Goal: Find contact information: Find contact information

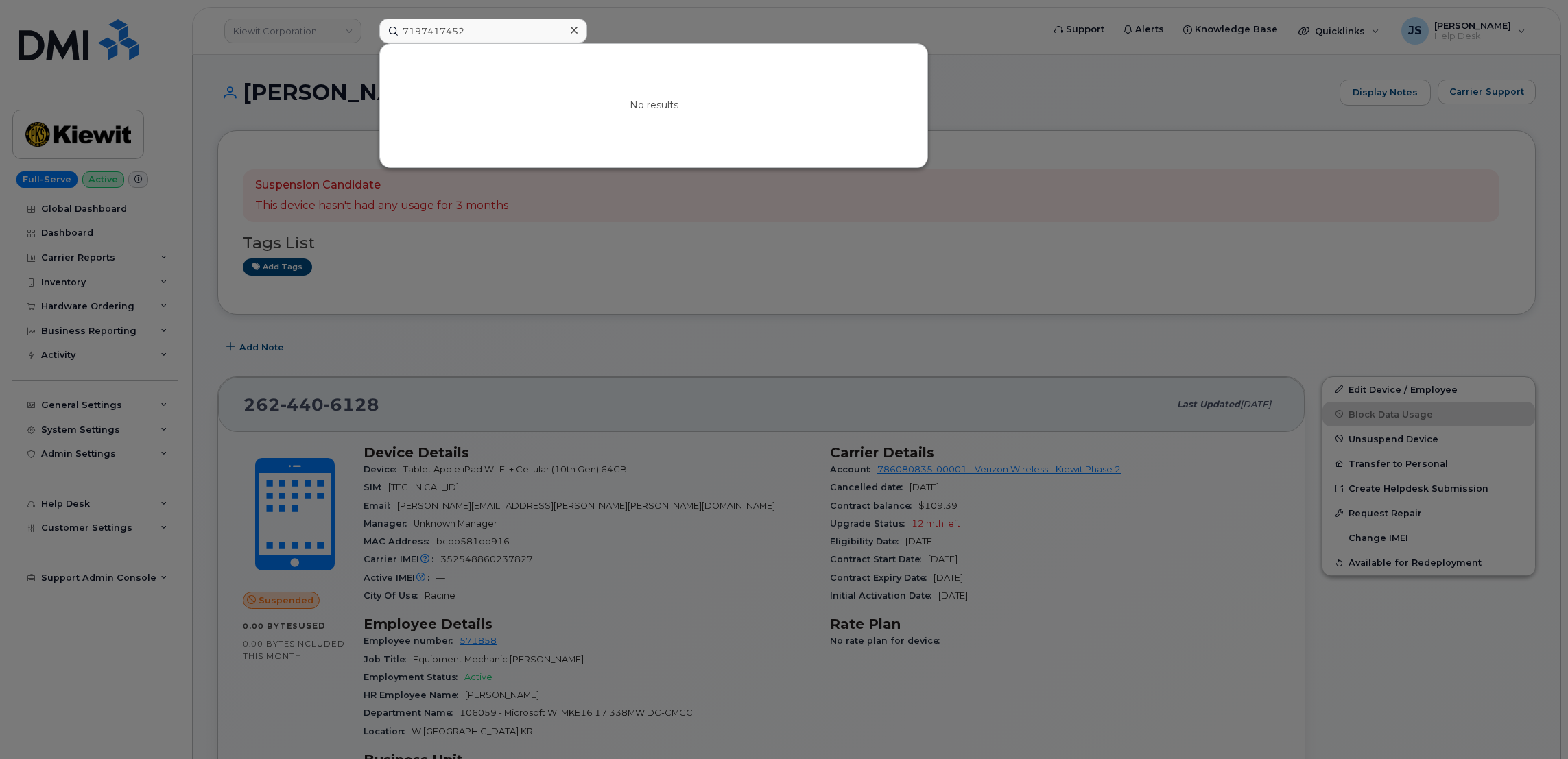
click at [509, 28] on input "7197417452" at bounding box center [483, 31] width 208 height 25
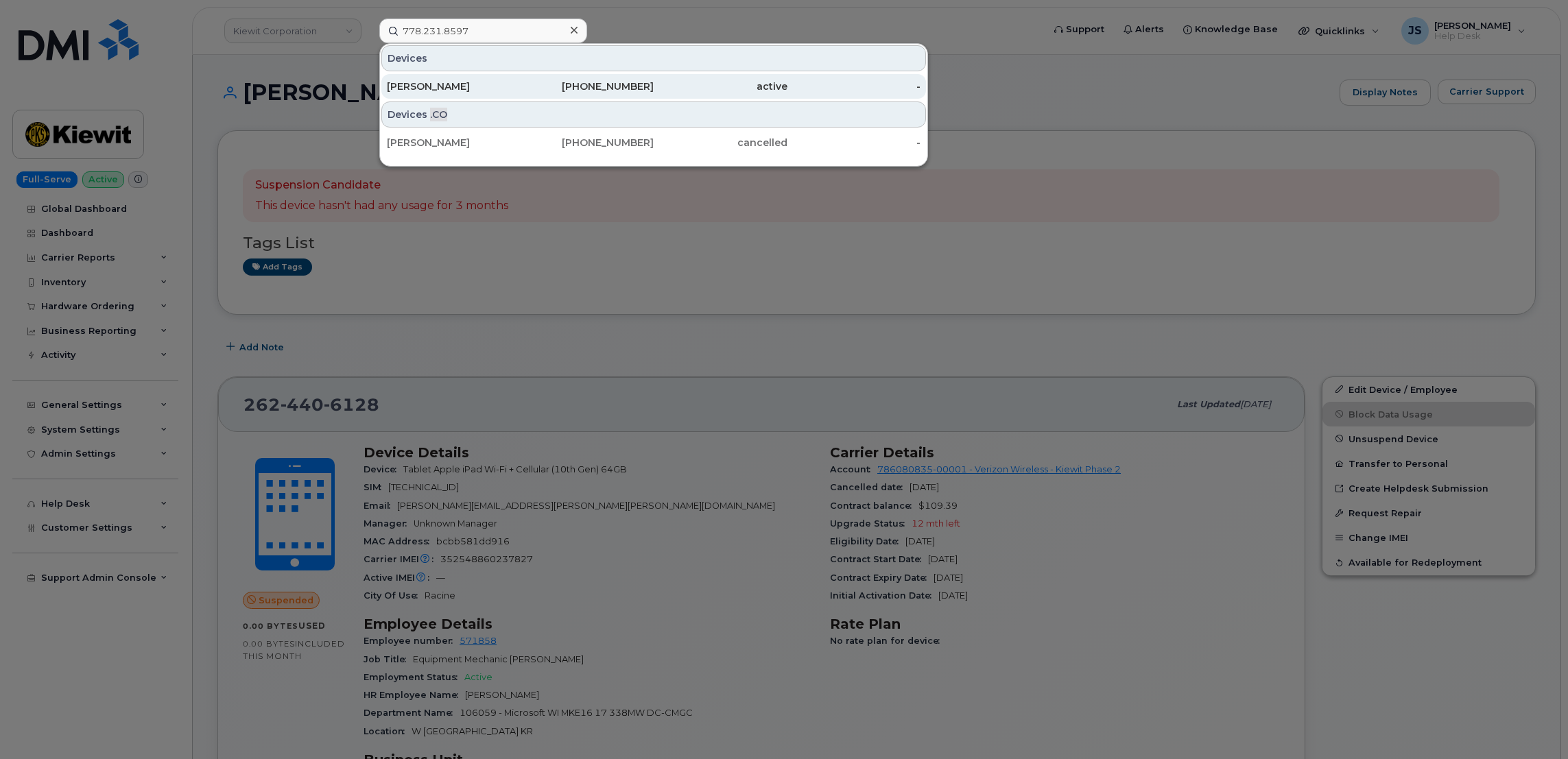
type input "778.231.8597"
click at [468, 87] on div "[PERSON_NAME]" at bounding box center [453, 87] width 134 height 14
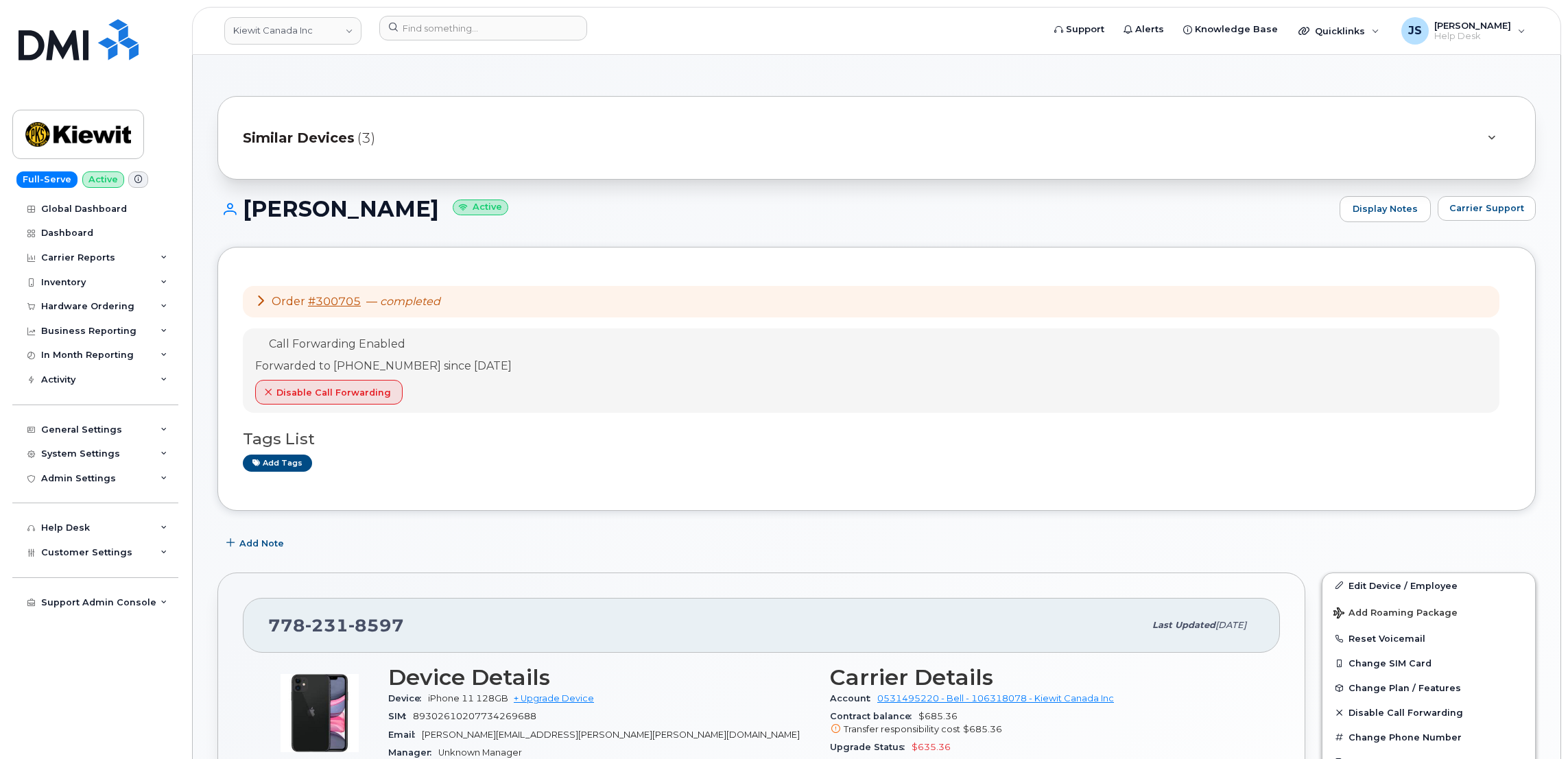
scroll to position [103, 0]
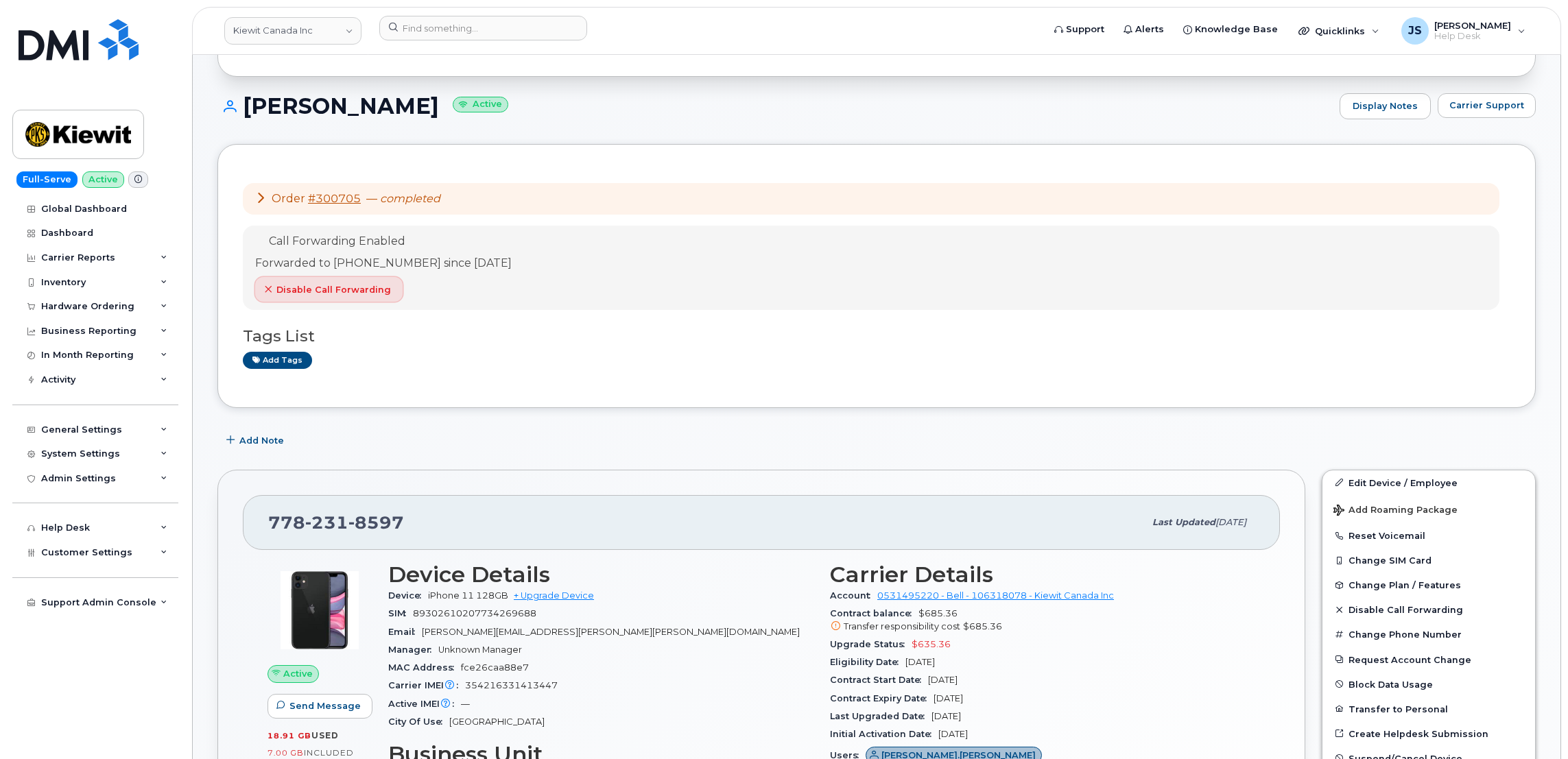
click at [353, 288] on span "Disable Call Forwarding" at bounding box center [333, 289] width 115 height 13
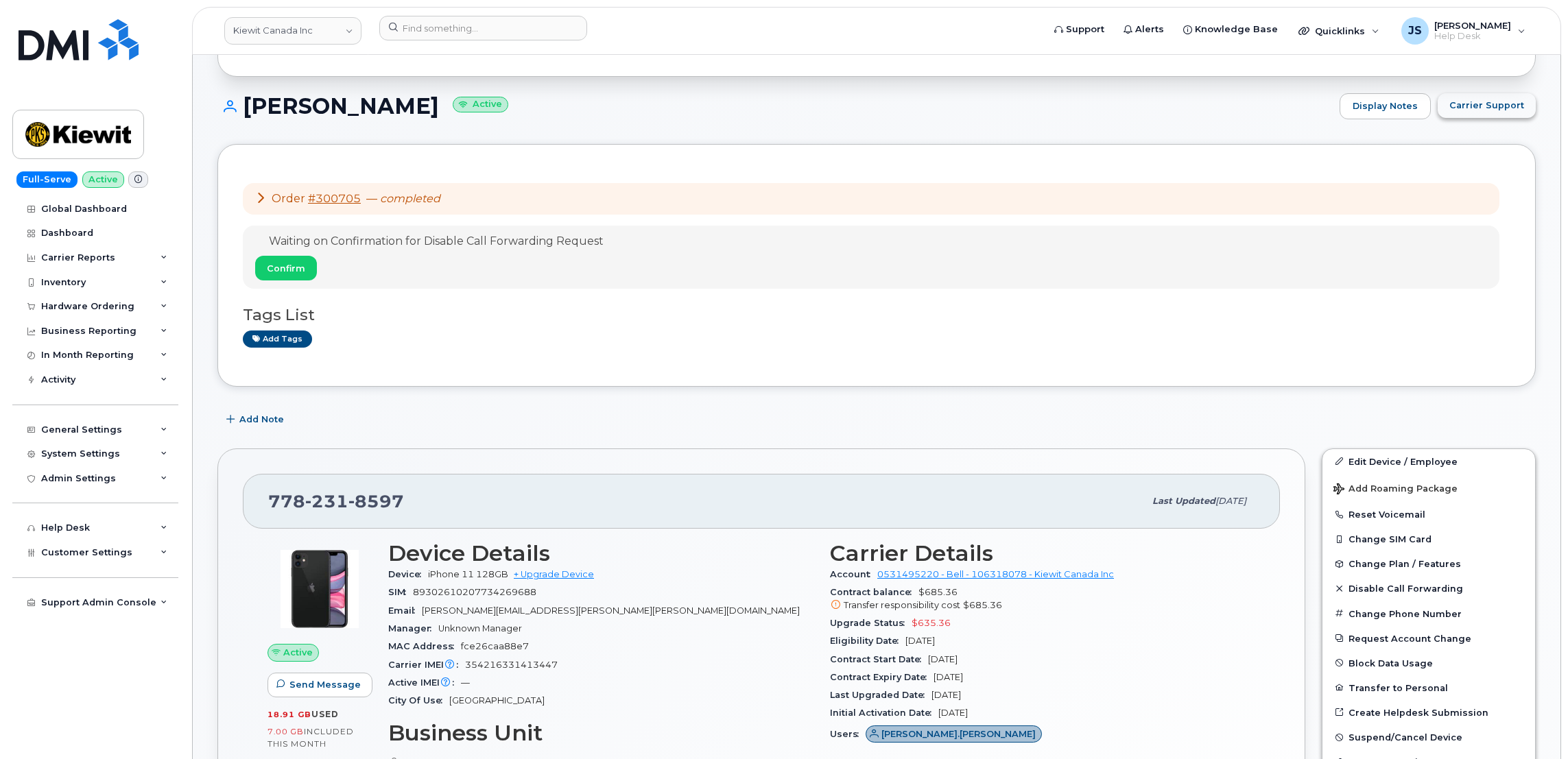
click at [1481, 111] on span "Carrier Support" at bounding box center [1487, 105] width 75 height 13
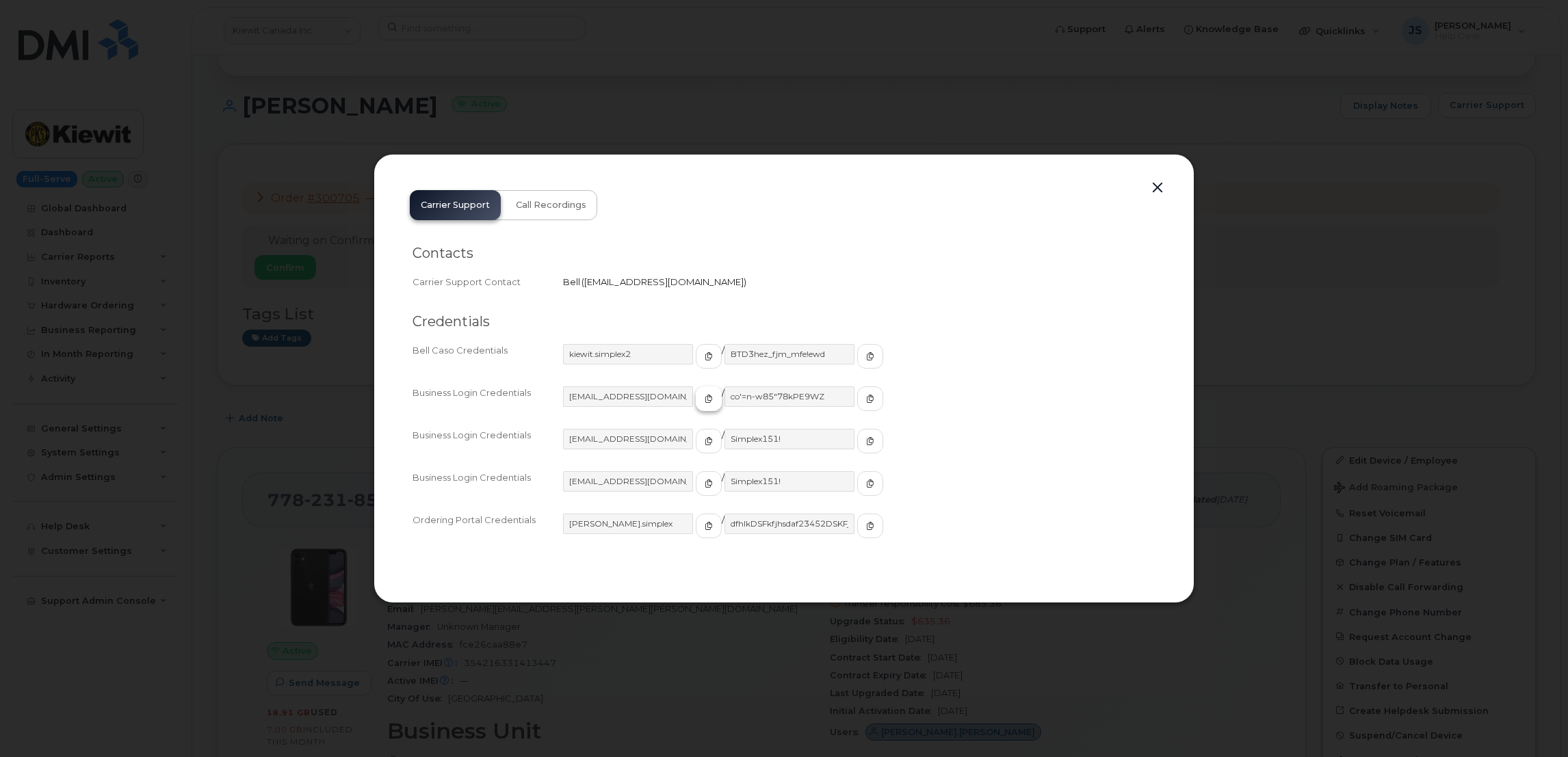
click at [705, 398] on icon "button" at bounding box center [709, 399] width 8 height 8
click at [866, 401] on icon "button" at bounding box center [870, 399] width 8 height 8
click at [705, 440] on icon "button" at bounding box center [709, 441] width 8 height 8
click at [864, 446] on span "button" at bounding box center [870, 441] width 12 height 12
click at [1156, 194] on button "button" at bounding box center [1157, 188] width 21 height 19
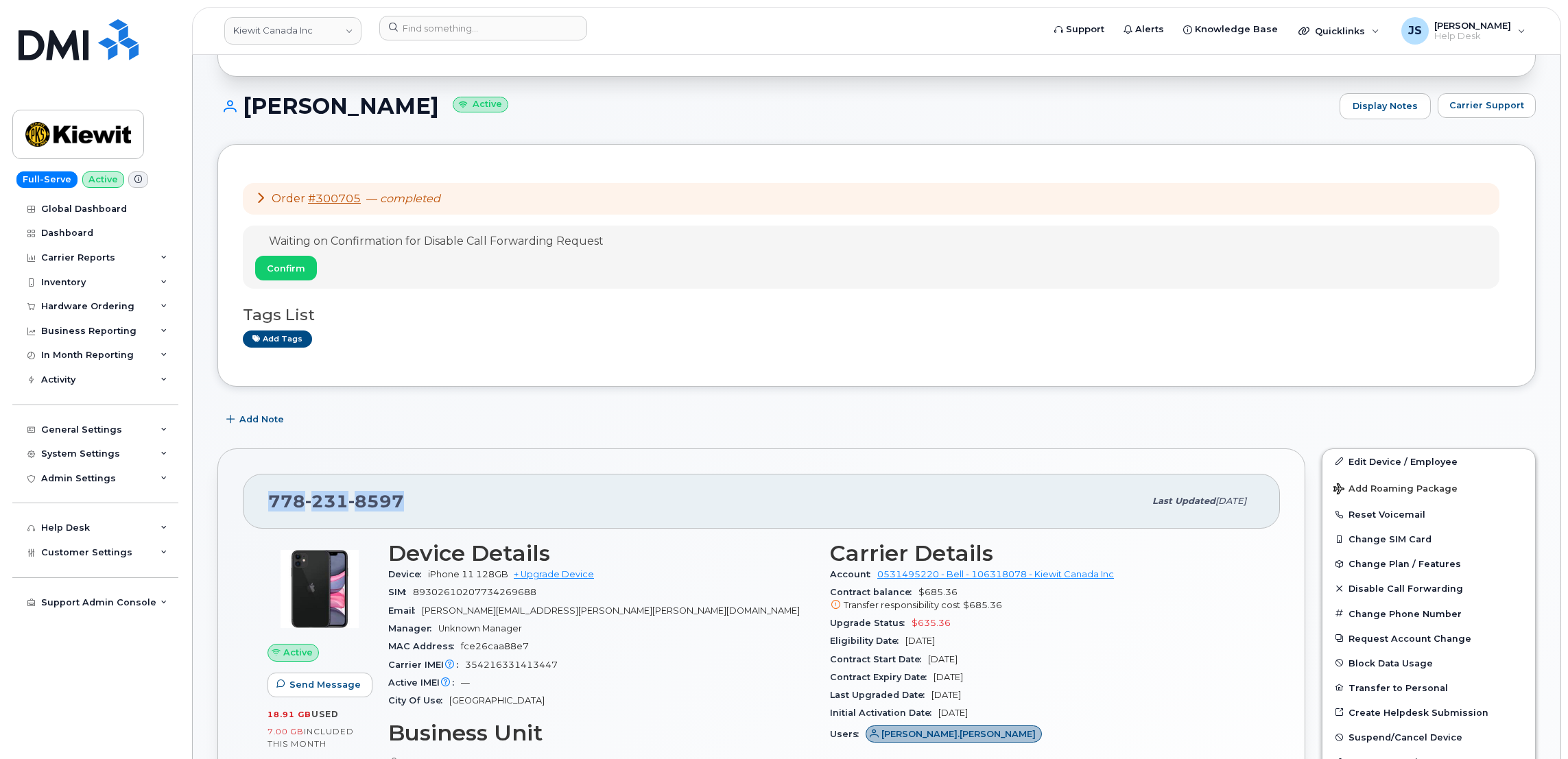
drag, startPoint x: 398, startPoint y: 503, endPoint x: 271, endPoint y: 498, distance: 127.1
click at [271, 498] on span "778 231 8597" at bounding box center [336, 502] width 136 height 21
copy span "778 231 8597"
click at [1493, 111] on span "Carrier Support" at bounding box center [1487, 105] width 75 height 13
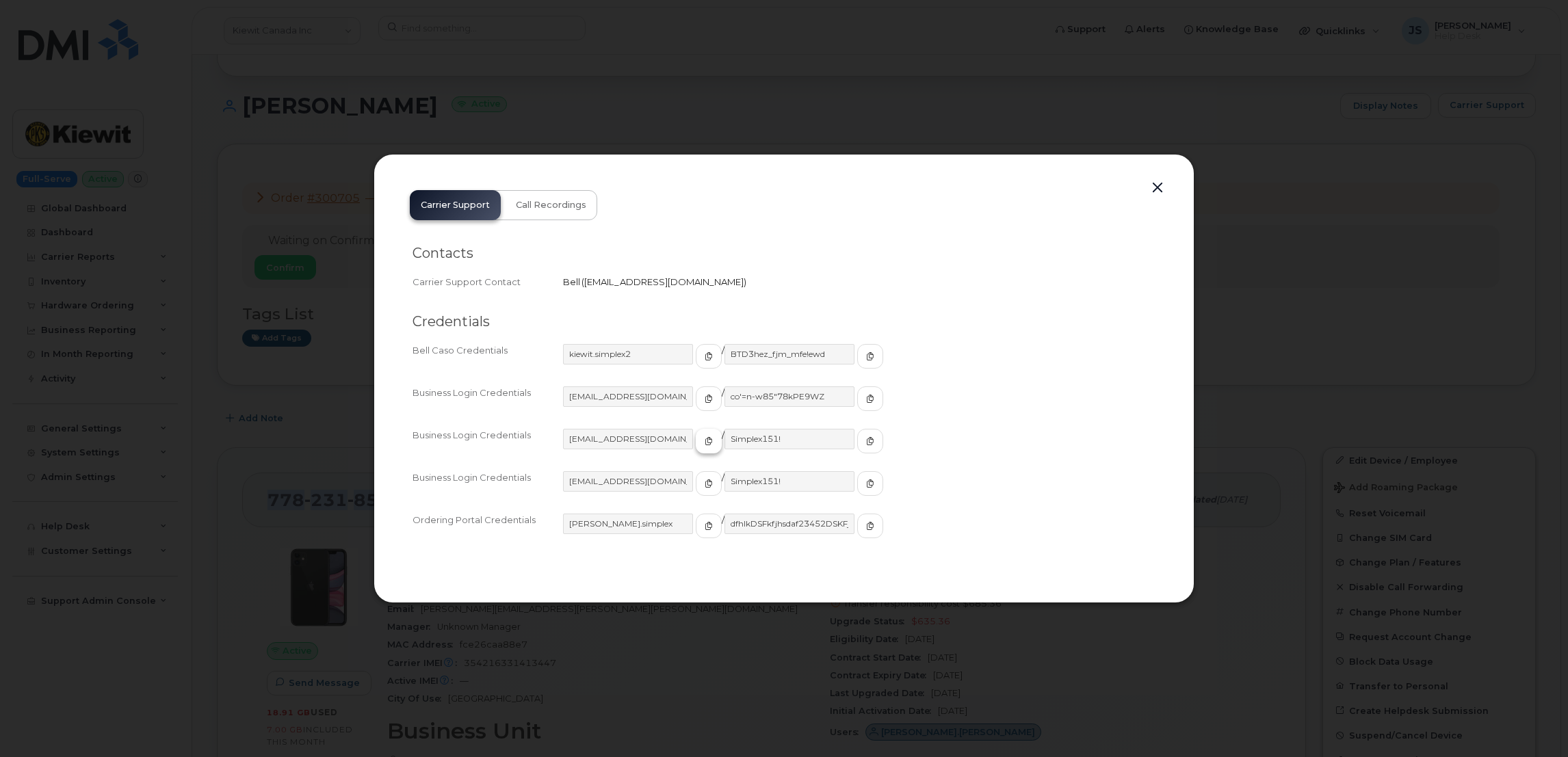
click at [703, 442] on span "button" at bounding box center [709, 441] width 12 height 12
click at [866, 440] on icon "button" at bounding box center [870, 441] width 8 height 8
click at [696, 482] on button "button" at bounding box center [709, 484] width 26 height 25
click at [866, 487] on icon "button" at bounding box center [870, 484] width 8 height 8
click at [703, 529] on span "button" at bounding box center [709, 526] width 12 height 12
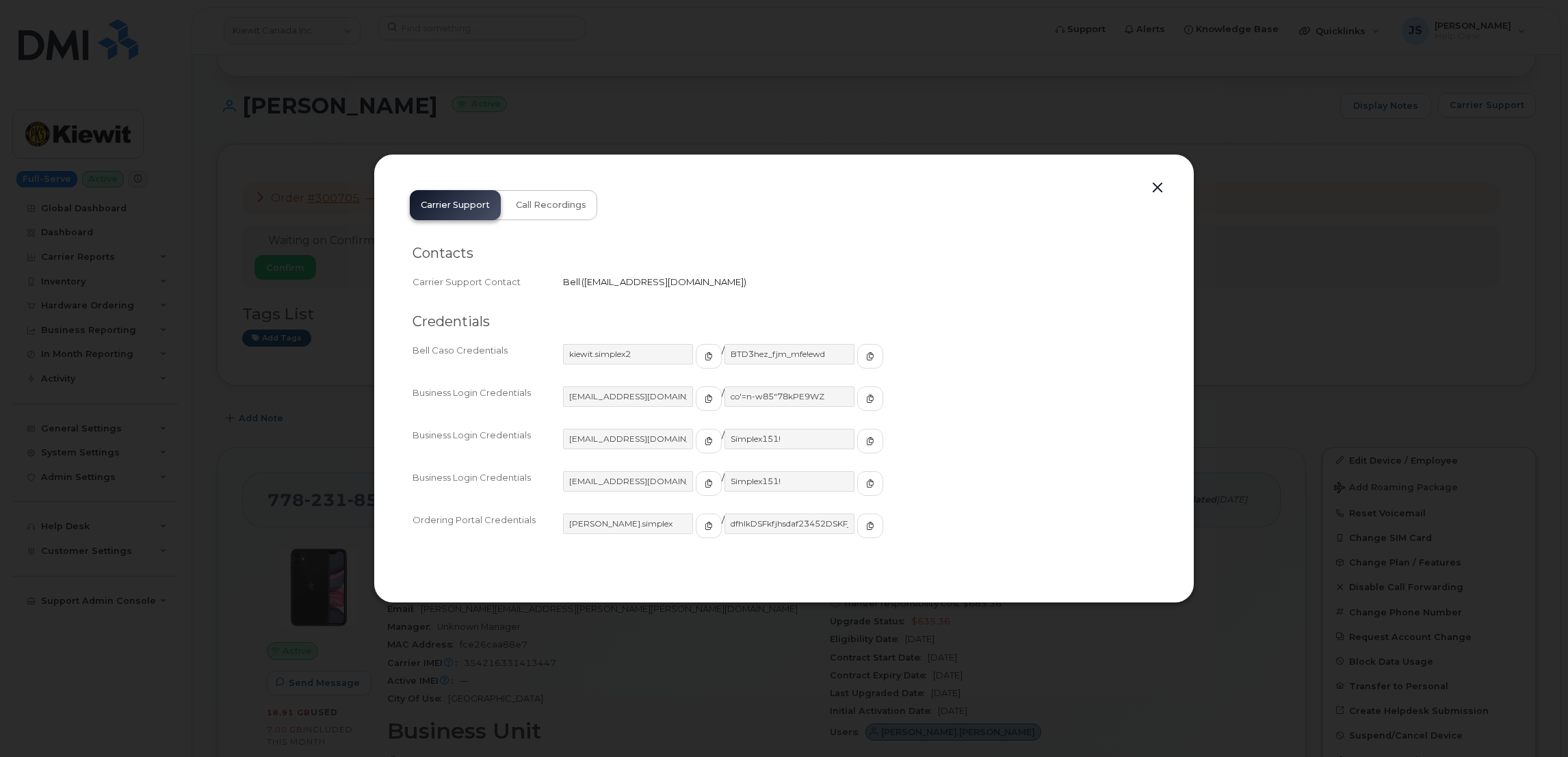
click at [1024, 129] on div at bounding box center [784, 378] width 1568 height 757
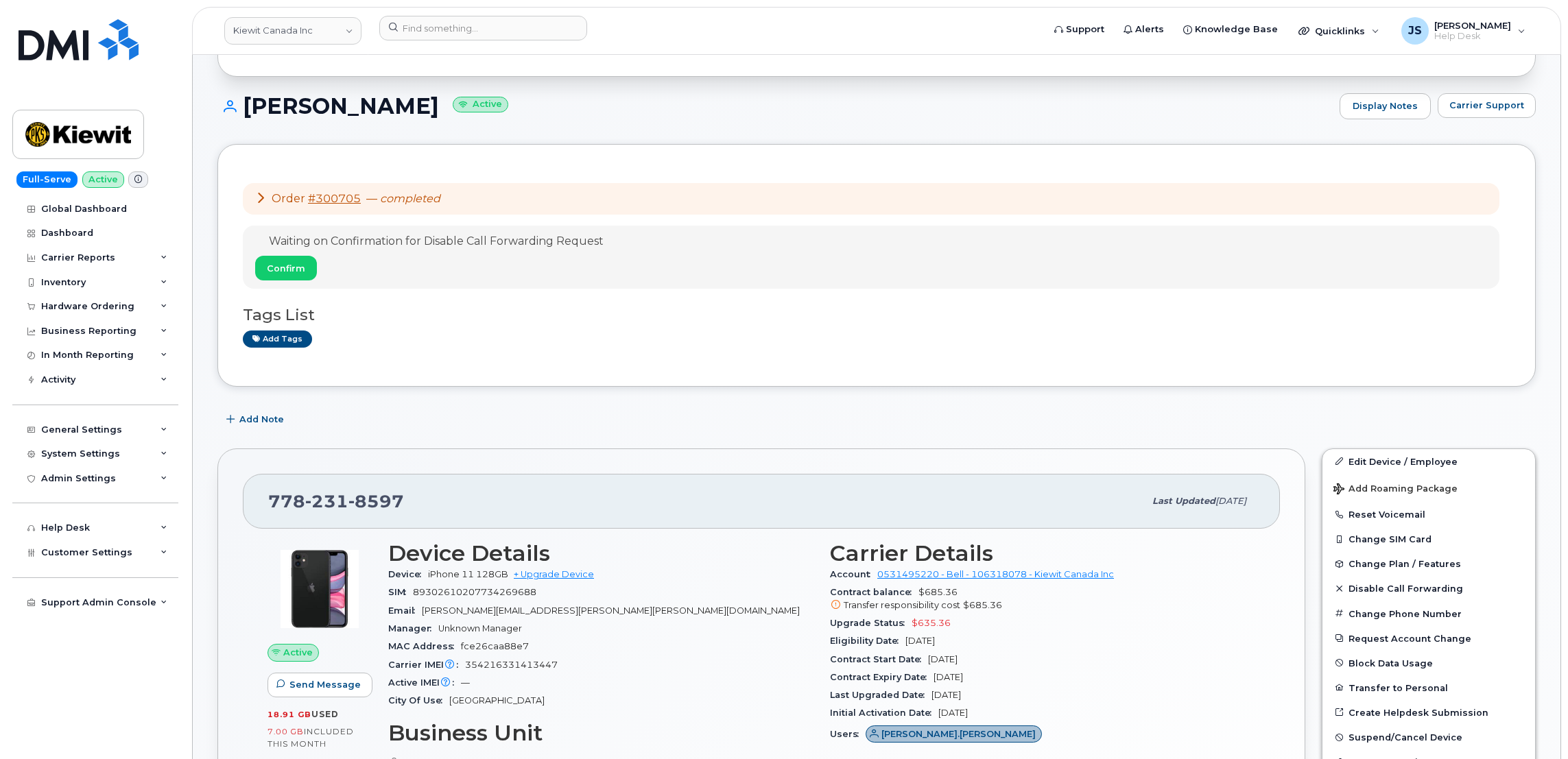
click at [137, 186] on span at bounding box center [138, 180] width 20 height 17
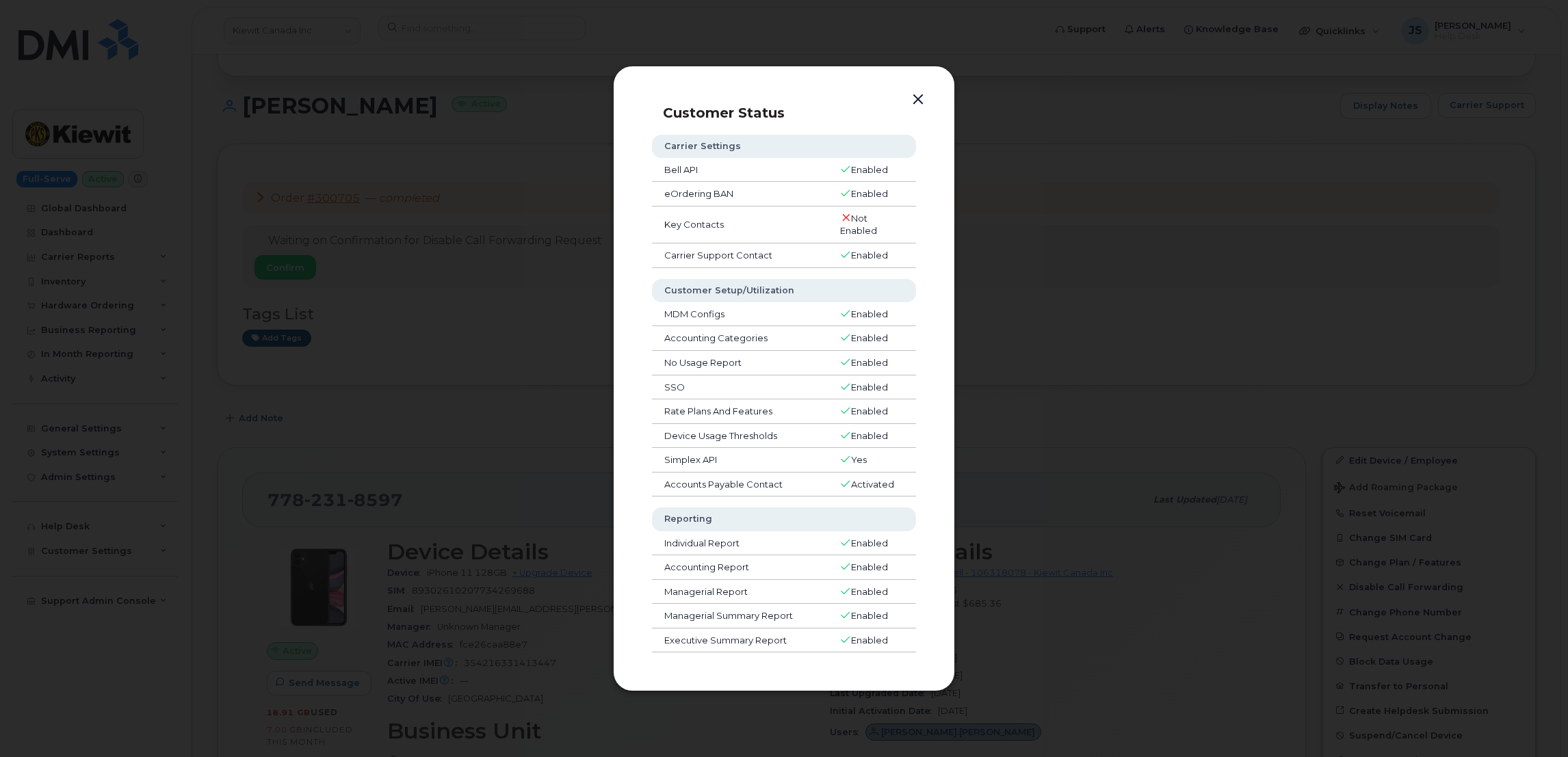
click at [912, 95] on button "button" at bounding box center [919, 100] width 21 height 19
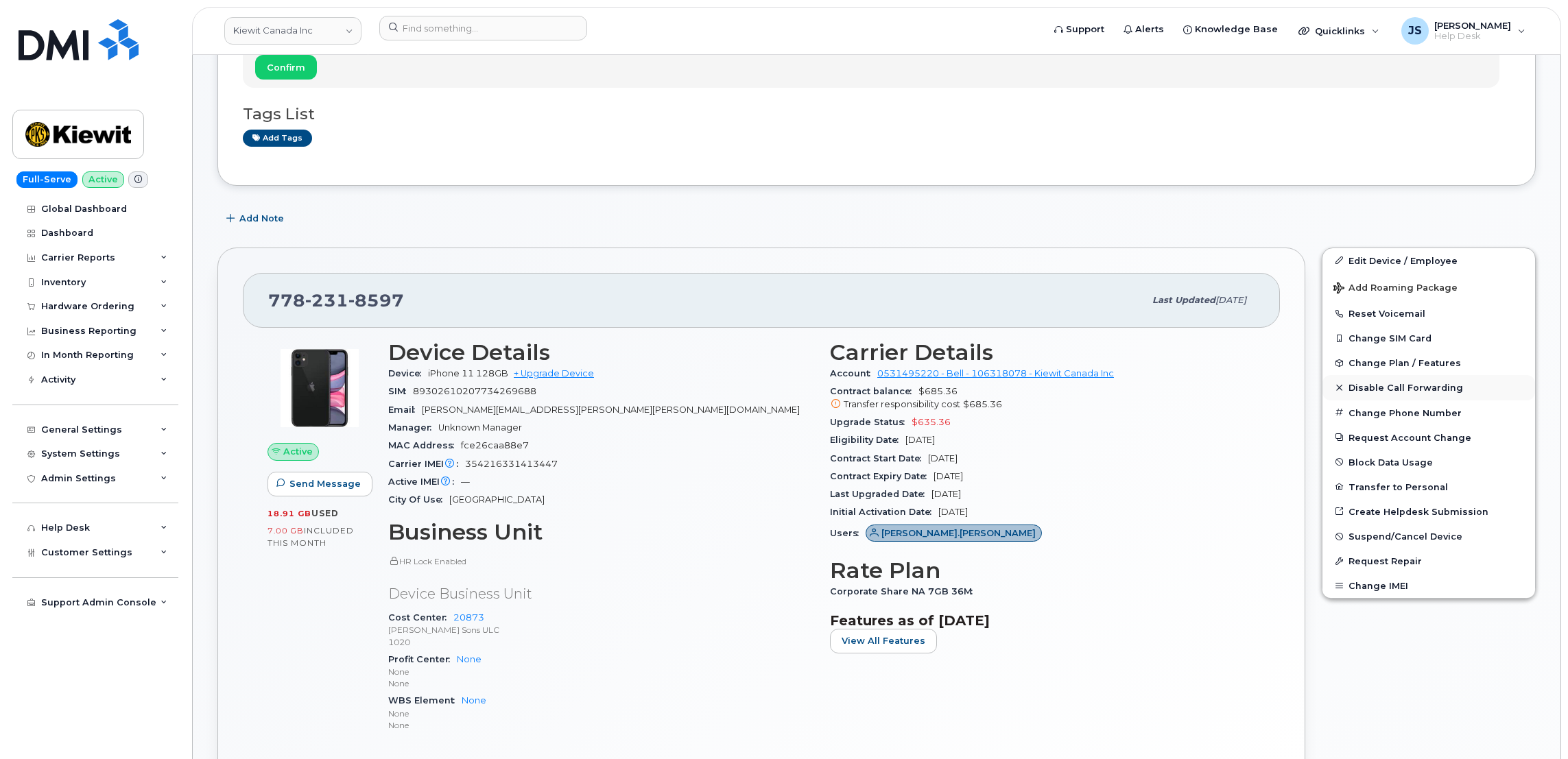
scroll to position [308, 0]
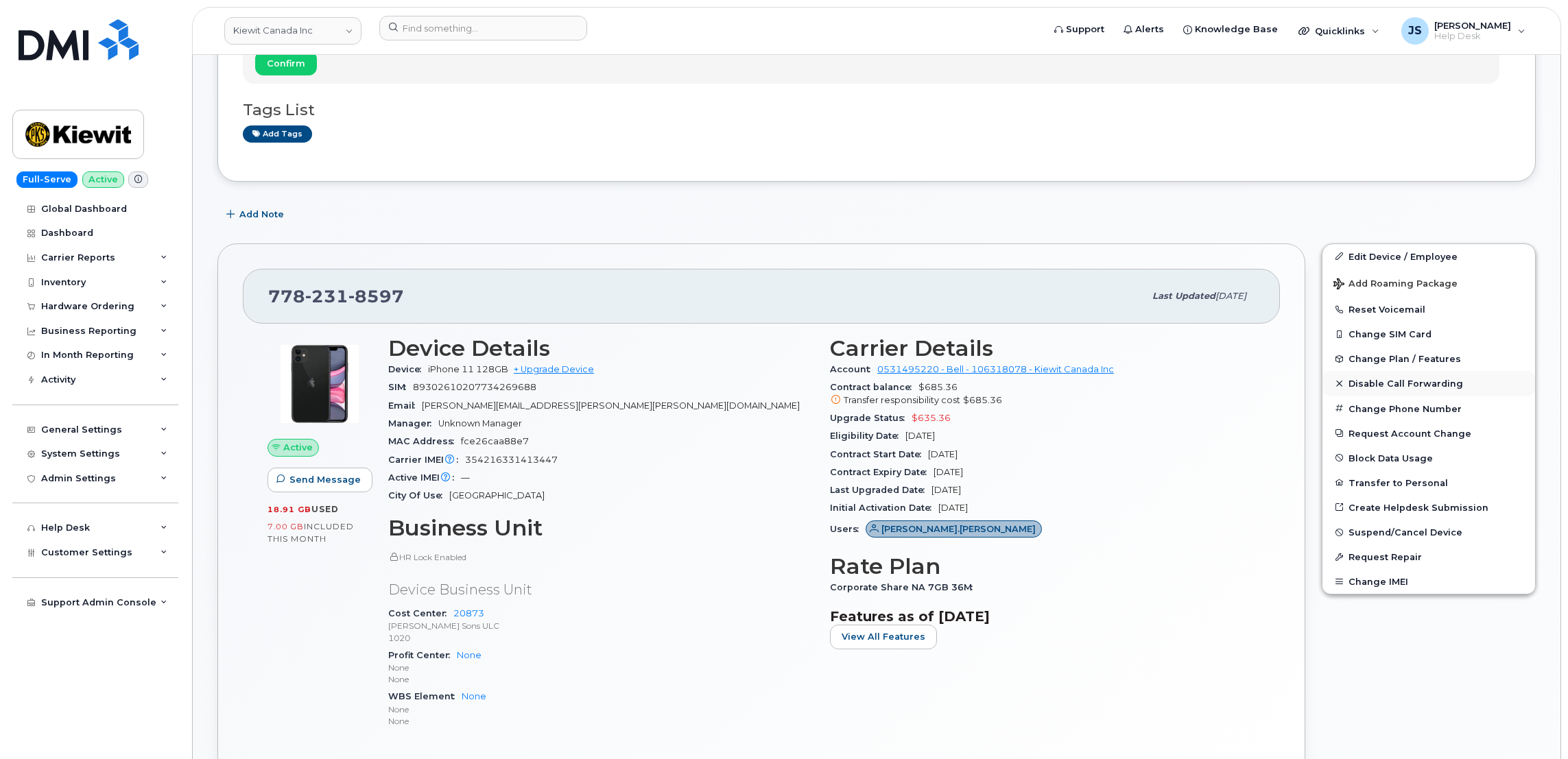
click at [1397, 383] on span "Disable Call Forwarding" at bounding box center [1406, 384] width 115 height 10
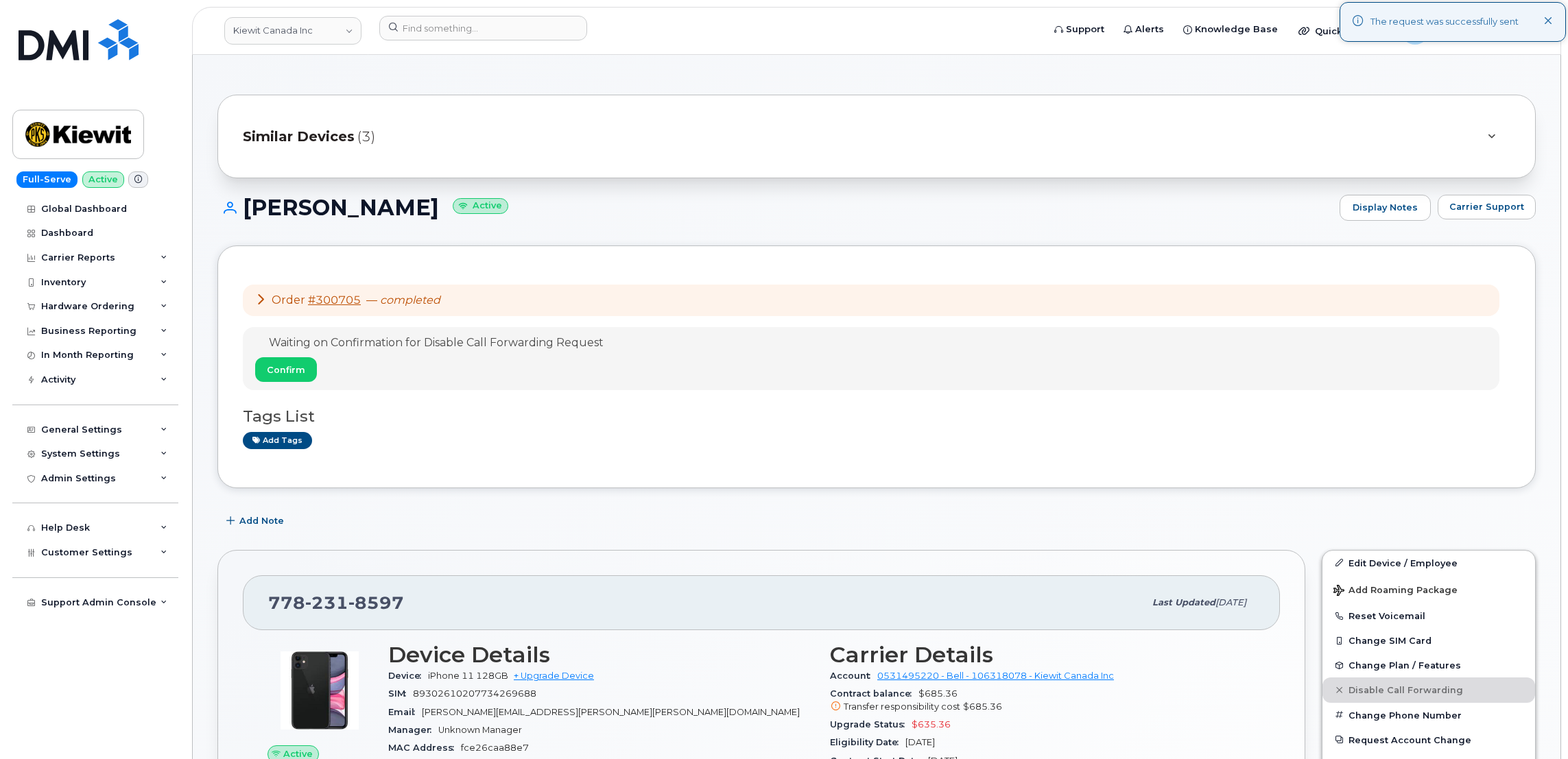
scroll to position [0, 0]
click at [1510, 212] on span "Carrier Support" at bounding box center [1487, 208] width 75 height 13
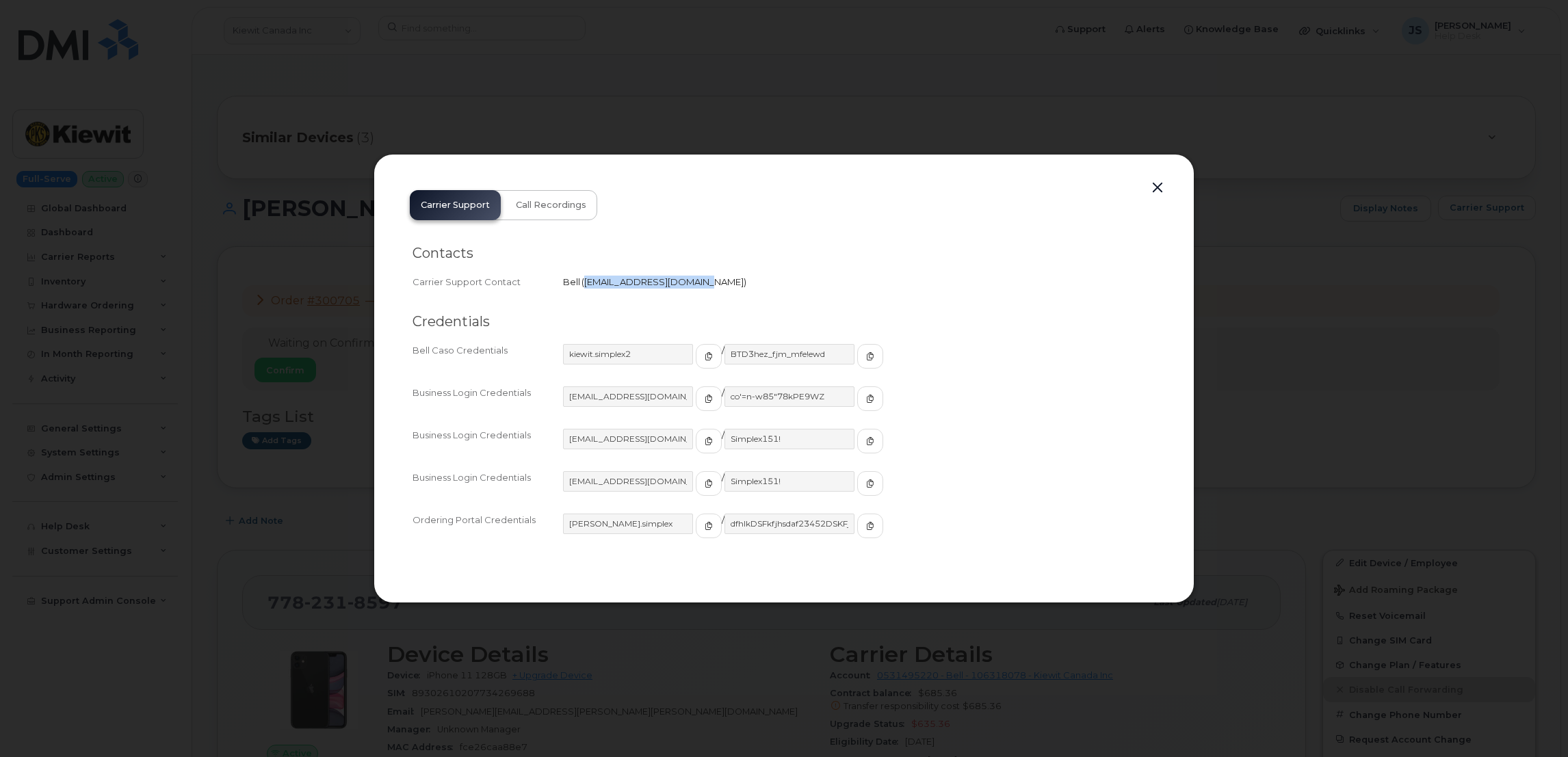
drag, startPoint x: 697, startPoint y: 280, endPoint x: 586, endPoint y: 284, distance: 111.1
click at [586, 284] on span "[EMAIL_ADDRESS][DOMAIN_NAME]" at bounding box center [664, 282] width 165 height 11
copy span "wirelessbbmcare@bell.ca"
click at [1157, 182] on button "button" at bounding box center [1157, 188] width 21 height 19
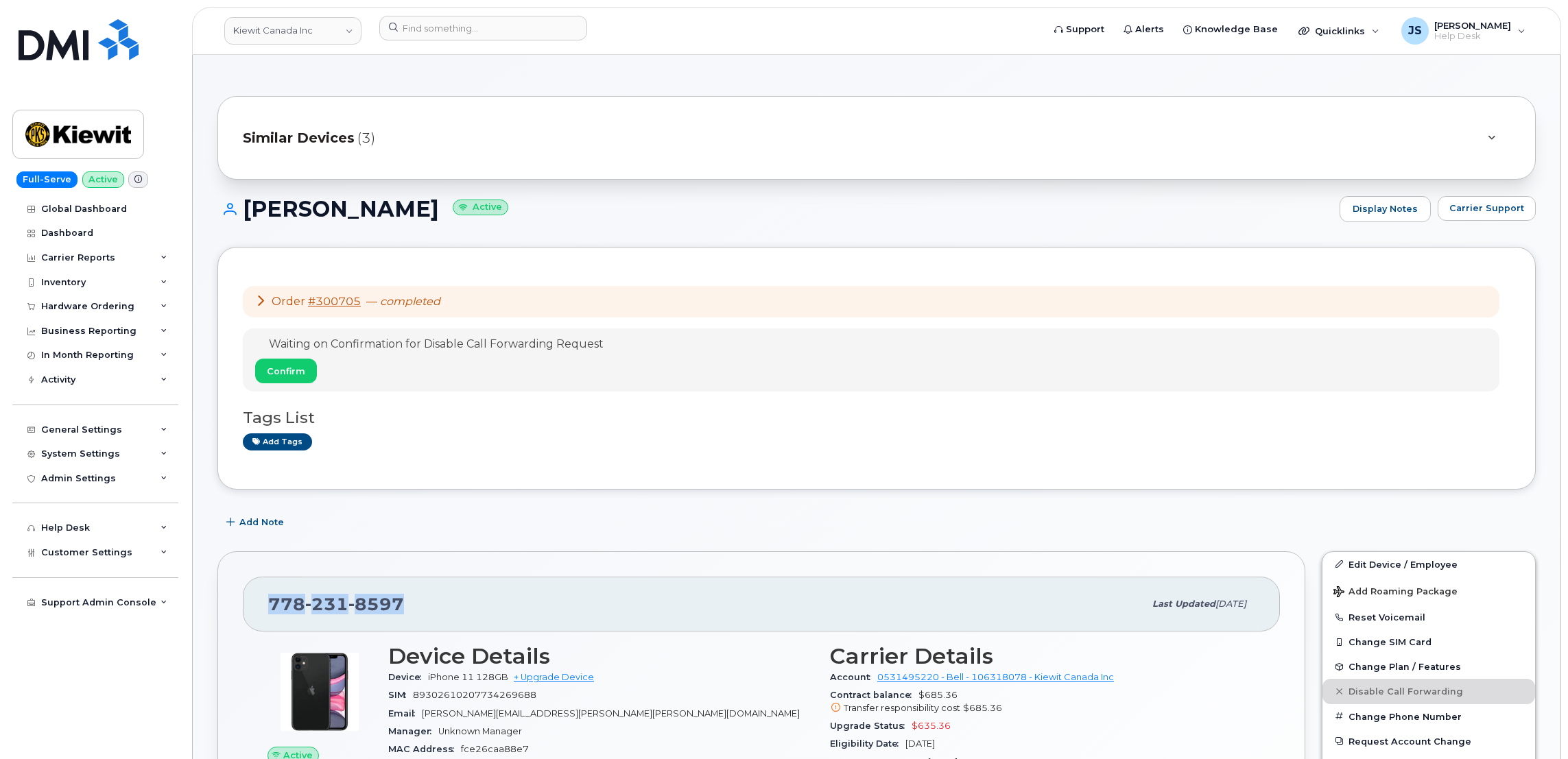
drag, startPoint x: 401, startPoint y: 608, endPoint x: 269, endPoint y: 604, distance: 132.1
click at [269, 604] on span "778 231 8597" at bounding box center [336, 604] width 136 height 21
copy span "778 231 8597"
click at [290, 374] on span "Confirm" at bounding box center [285, 371] width 38 height 13
